Goal: Use online tool/utility

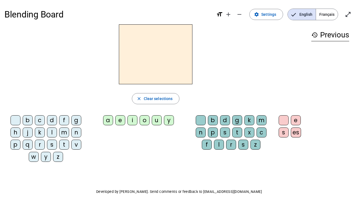
click at [65, 133] on div "m" at bounding box center [64, 132] width 10 height 10
click at [106, 123] on div "a" at bounding box center [108, 120] width 10 height 10
click at [223, 143] on div "l" at bounding box center [219, 144] width 10 height 10
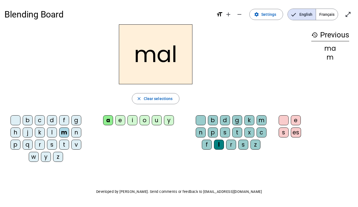
click at [134, 120] on div "i" at bounding box center [133, 120] width 10 height 10
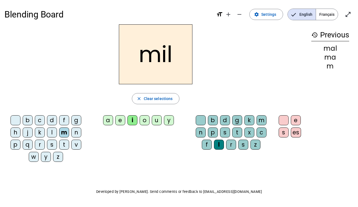
click at [121, 119] on div "e" at bounding box center [120, 120] width 10 height 10
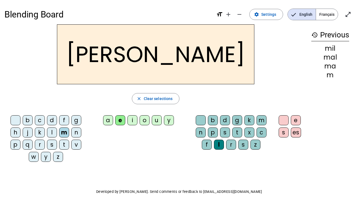
click at [29, 118] on div "b" at bounding box center [28, 120] width 10 height 10
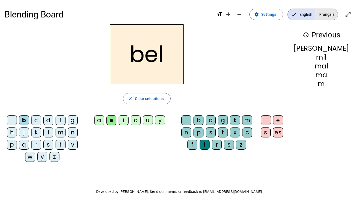
click at [334, 16] on span "Français" at bounding box center [327, 14] width 22 height 11
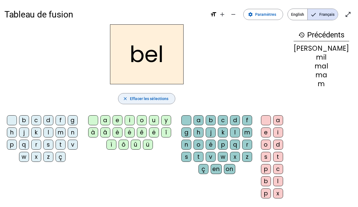
click at [128, 98] on mat-icon "close" at bounding box center [125, 98] width 5 height 5
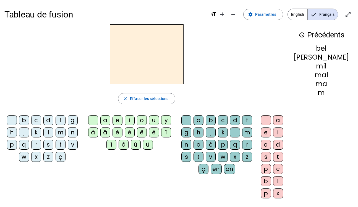
click at [75, 134] on div "n" at bounding box center [73, 132] width 10 height 10
click at [110, 119] on div "a" at bounding box center [105, 120] width 10 height 10
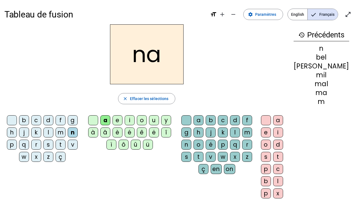
click at [283, 157] on div "t" at bounding box center [278, 157] width 10 height 10
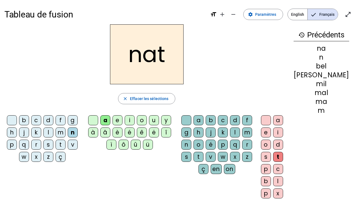
click at [29, 120] on div "b" at bounding box center [24, 120] width 10 height 10
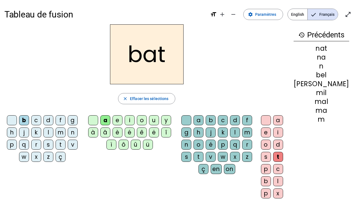
click at [227, 155] on div "w" at bounding box center [223, 157] width 10 height 10
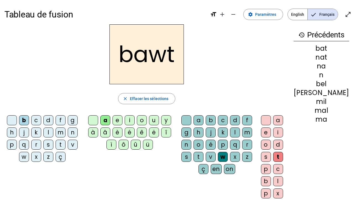
click at [218, 151] on letter-bubble "é" at bounding box center [212, 145] width 12 height 12
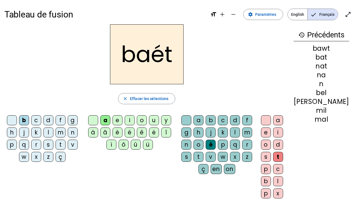
click at [204, 131] on div "h" at bounding box center [199, 132] width 10 height 10
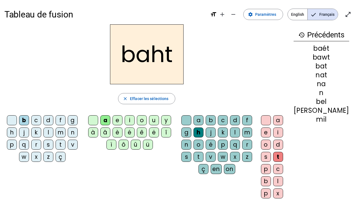
click at [228, 146] on div "p" at bounding box center [223, 144] width 10 height 10
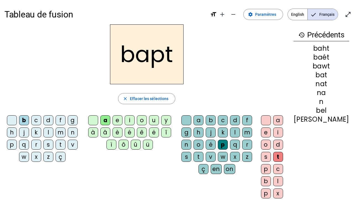
click at [159, 120] on div "u" at bounding box center [154, 120] width 10 height 10
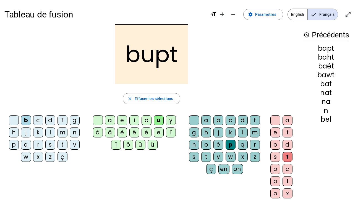
click at [111, 120] on div "a" at bounding box center [110, 120] width 10 height 10
click at [229, 142] on div "p" at bounding box center [231, 144] width 10 height 10
click at [294, 160] on letter-bubble "t" at bounding box center [289, 158] width 12 height 12
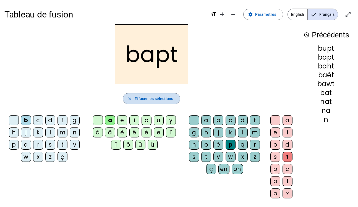
click at [157, 100] on span "Effacer les sélections" at bounding box center [154, 98] width 38 height 7
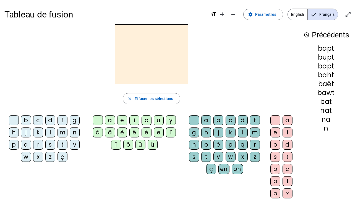
click at [15, 134] on div "h" at bounding box center [14, 132] width 10 height 10
click at [109, 121] on div "a" at bounding box center [110, 120] width 10 height 10
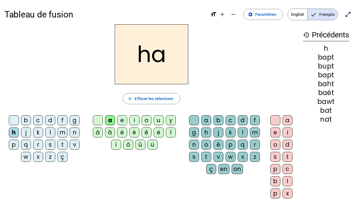
click at [160, 122] on div "u" at bounding box center [159, 120] width 10 height 10
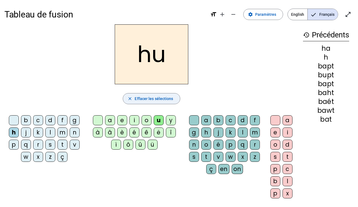
click at [152, 93] on span "button" at bounding box center [151, 98] width 57 height 13
